Goal: Complete application form: Complete application form

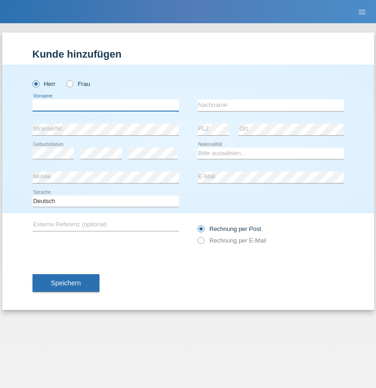
click at [105, 105] on input "text" at bounding box center [106, 105] width 146 height 12
type input "[PERSON_NAME]"
click at [270, 105] on input "text" at bounding box center [270, 105] width 146 height 12
type input "[PERSON_NAME]"
select select "SK"
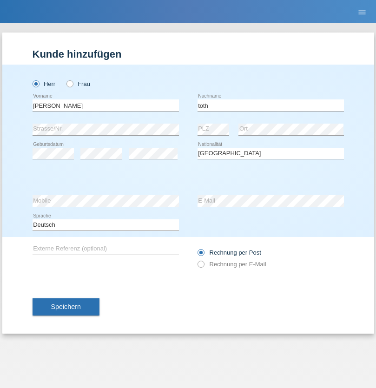
select select "C"
select select "05"
select select "02"
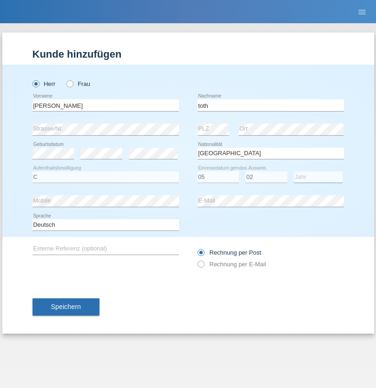
select select "2004"
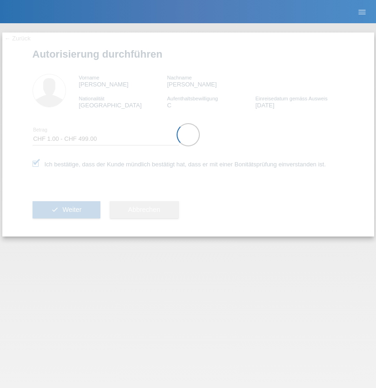
select select "1"
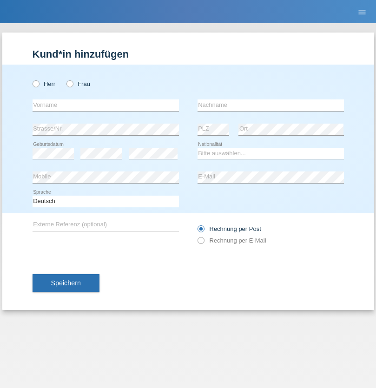
radio input "true"
click at [105, 105] on input "text" at bounding box center [106, 105] width 146 height 12
type input "Yasemin"
click at [270, 105] on input "text" at bounding box center [270, 105] width 146 height 12
type input "Nuotcla"
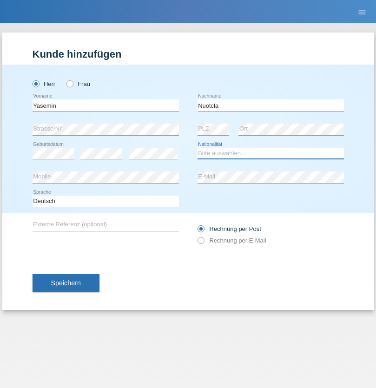
select select "CH"
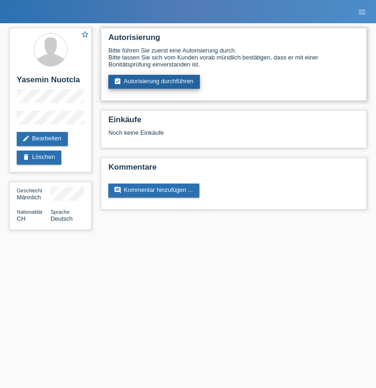
click at [154, 82] on link "assignment_turned_in Autorisierung durchführen" at bounding box center [154, 82] width 92 height 14
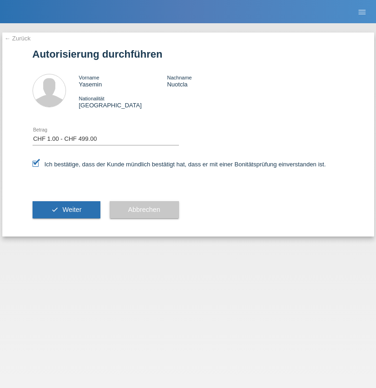
select select "1"
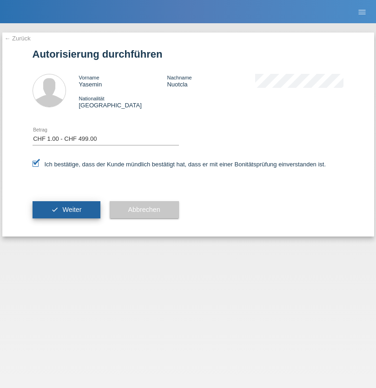
click at [66, 210] on span "Weiter" at bounding box center [71, 209] width 19 height 7
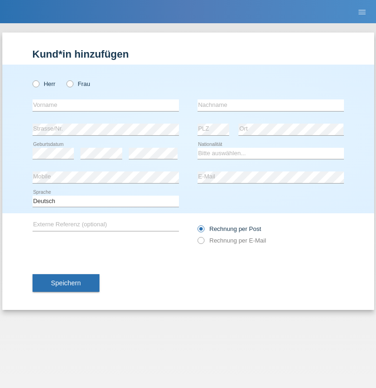
radio input "true"
click at [105, 105] on input "text" at bounding box center [106, 105] width 146 height 12
type input "[PERSON_NAME]"
click at [270, 105] on input "text" at bounding box center [270, 105] width 146 height 12
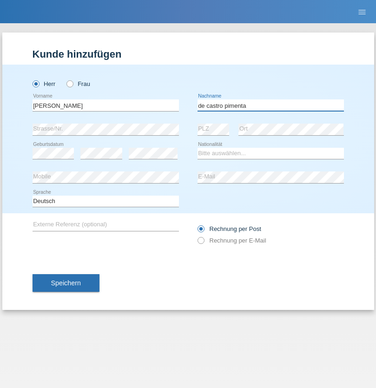
type input "de castro pimenta"
select select "PT"
select select "C"
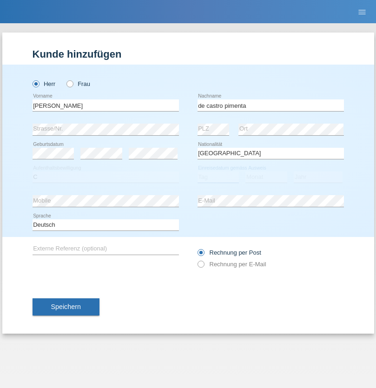
select select "27"
select select "01"
select select "2003"
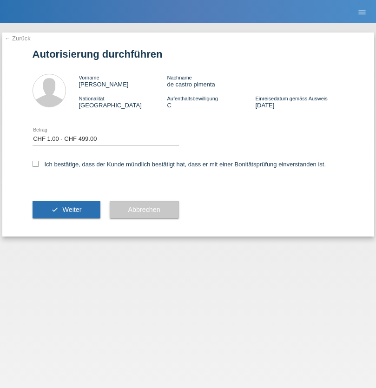
select select "1"
checkbox input "true"
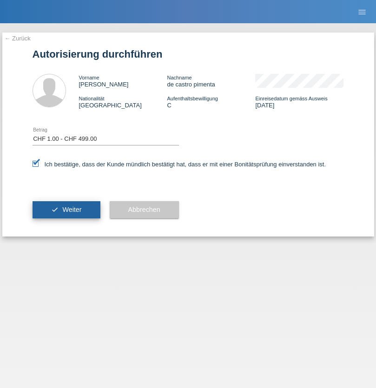
click at [66, 210] on span "Weiter" at bounding box center [71, 209] width 19 height 7
